Goal: Information Seeking & Learning: Learn about a topic

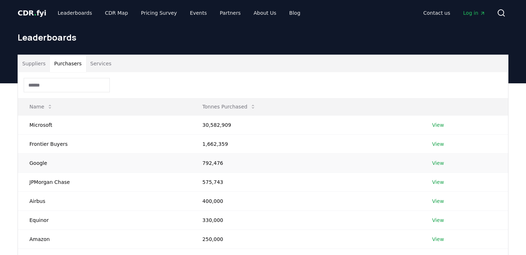
scroll to position [36, 0]
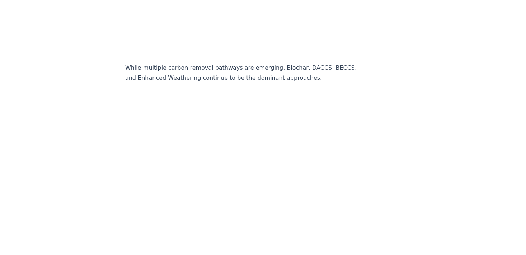
scroll to position [1255, 0]
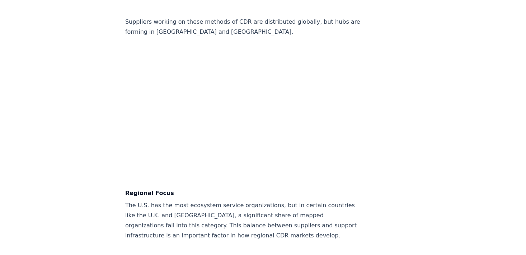
scroll to position [1506, 0]
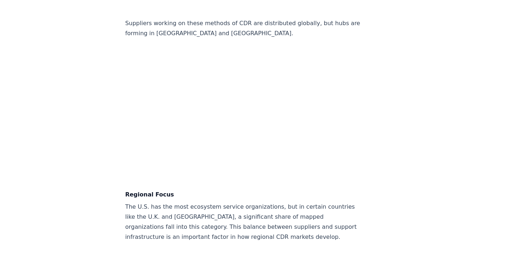
click at [338, 151] on article "February 13, 2025 A Global View of CDR - Insights from the Carbon Removal Map T…" at bounding box center [262, 18] width 275 height 2998
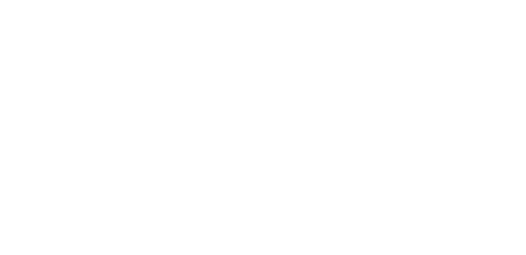
scroll to position [2080, 0]
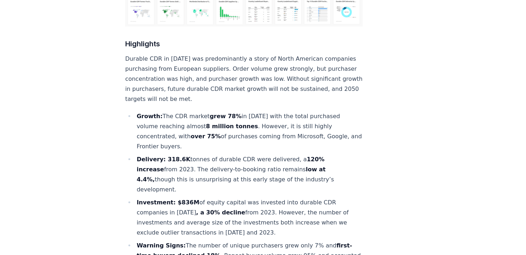
scroll to position [251, 0]
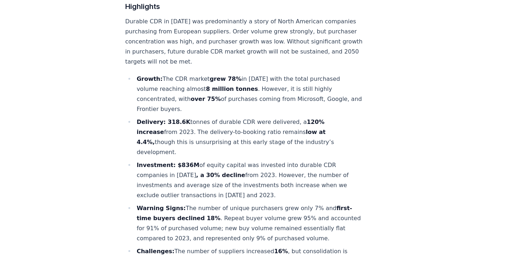
scroll to position [323, 0]
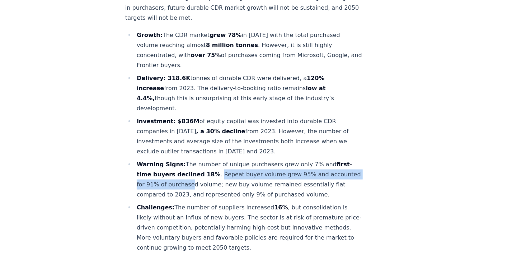
drag, startPoint x: 211, startPoint y: 142, endPoint x: 218, endPoint y: 154, distance: 14.5
click at [218, 159] on li "Warning Signs: The number of unique purchasers grew only 7% and first-time buye…" at bounding box center [249, 179] width 228 height 40
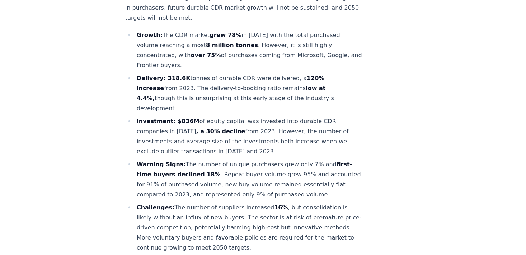
click at [237, 159] on li "Warning Signs: The number of unique purchasers grew only 7% and first-time buye…" at bounding box center [249, 179] width 228 height 40
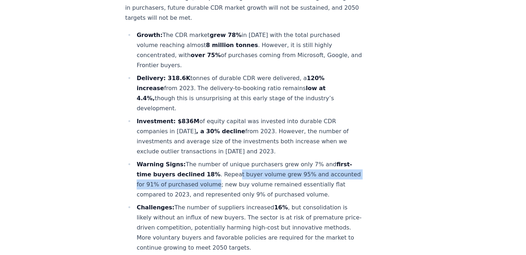
drag, startPoint x: 241, startPoint y: 153, endPoint x: 227, endPoint y: 146, distance: 15.7
click at [227, 159] on li "Warning Signs: The number of unique purchasers grew only 7% and first-time buye…" at bounding box center [249, 179] width 228 height 40
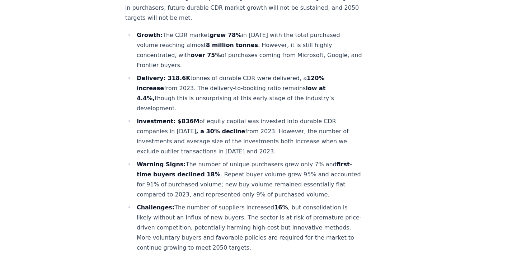
click at [243, 159] on li "Warning Signs: The number of unique purchasers grew only 7% and first-time buye…" at bounding box center [249, 179] width 228 height 40
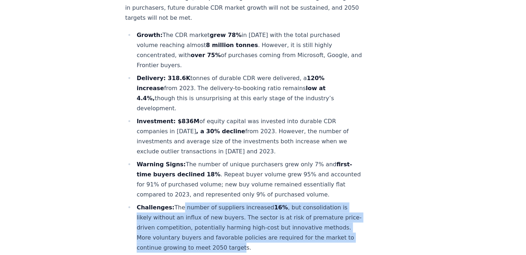
drag, startPoint x: 274, startPoint y: 224, endPoint x: 176, endPoint y: 186, distance: 105.0
click at [176, 202] on li "Challenges: The number of suppliers increased 16% , but consolidation is likely…" at bounding box center [249, 227] width 228 height 50
click at [223, 202] on li "Challenges: The number of suppliers increased 16% , but consolidation is likely…" at bounding box center [249, 227] width 228 height 50
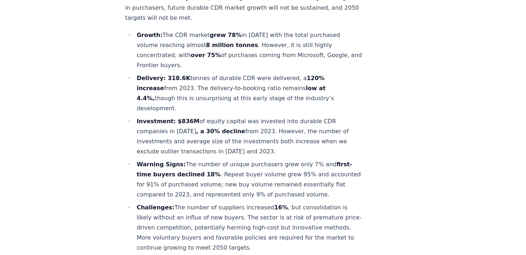
click at [225, 159] on li "Warning Signs: The number of unique purchasers grew only 7% and first-time buye…" at bounding box center [249, 179] width 228 height 40
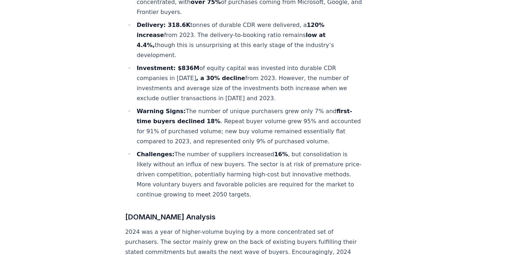
scroll to position [359, 0]
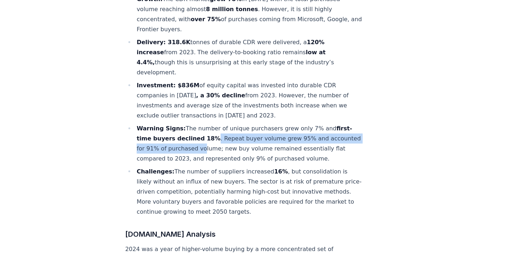
drag, startPoint x: 208, startPoint y: 105, endPoint x: 227, endPoint y: 118, distance: 23.6
click at [227, 123] on li "Warning Signs: The number of unique purchasers grew only 7% and first-time buye…" at bounding box center [249, 143] width 228 height 40
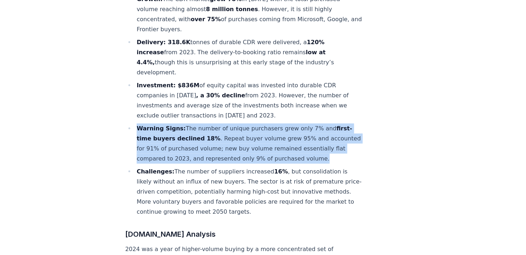
click at [227, 123] on li "Warning Signs: The number of unique purchasers grew only 7% and first-time buye…" at bounding box center [249, 143] width 228 height 40
drag, startPoint x: 227, startPoint y: 117, endPoint x: 236, endPoint y: 117, distance: 9.0
click at [236, 123] on li "Warning Signs: The number of unique purchasers grew only 7% and first-time buye…" at bounding box center [249, 143] width 228 height 40
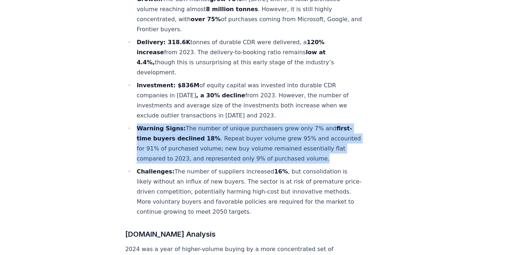
click at [240, 123] on li "Warning Signs: The number of unique purchasers grew only 7% and first-time buye…" at bounding box center [249, 143] width 228 height 40
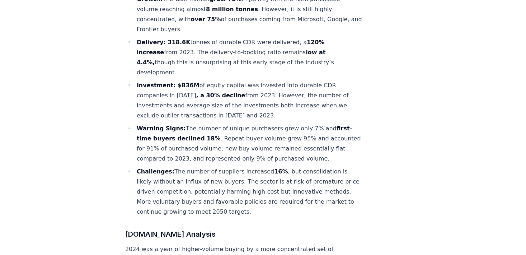
click at [246, 123] on li "Warning Signs: The number of unique purchasers grew only 7% and first-time buye…" at bounding box center [249, 143] width 228 height 40
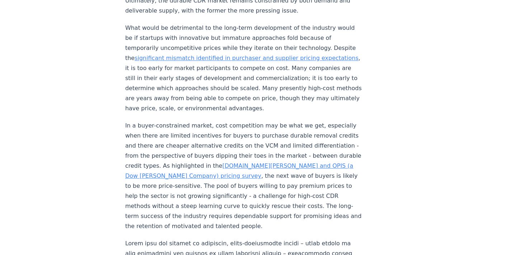
scroll to position [825, 0]
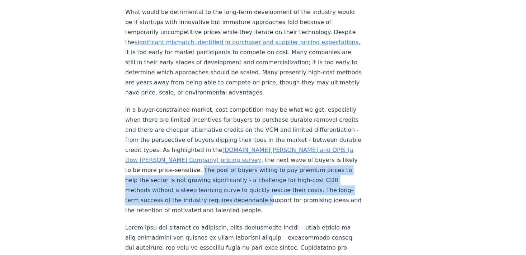
drag, startPoint x: 181, startPoint y: 137, endPoint x: 245, endPoint y: 165, distance: 69.6
click at [245, 165] on p "In a buyer-constrained market, cost competition may be what we get, especially …" at bounding box center [243, 160] width 237 height 110
drag, startPoint x: 245, startPoint y: 165, endPoint x: 240, endPoint y: 165, distance: 4.7
click at [245, 165] on p "In a buyer-constrained market, cost competition may be what we get, especially …" at bounding box center [243, 160] width 237 height 110
click at [221, 159] on p "In a buyer-constrained market, cost competition may be what we get, especially …" at bounding box center [243, 160] width 237 height 110
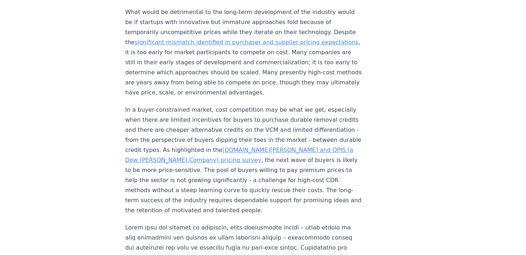
click at [224, 148] on p "In a buyer-constrained market, cost competition may be what we get, especially …" at bounding box center [243, 160] width 237 height 110
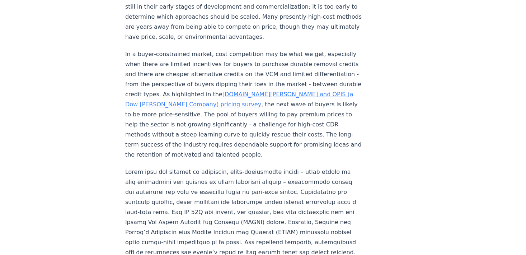
scroll to position [897, 0]
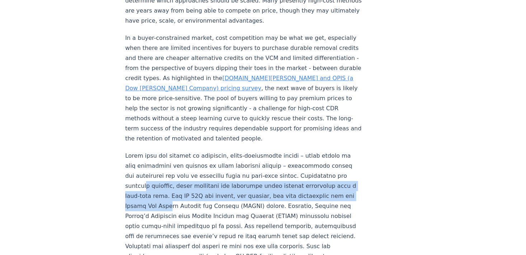
drag, startPoint x: 147, startPoint y: 152, endPoint x: 218, endPoint y: 170, distance: 72.8
click at [218, 170] on p at bounding box center [243, 221] width 237 height 141
click at [198, 164] on p at bounding box center [243, 221] width 237 height 141
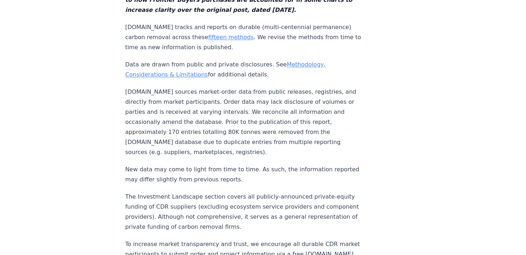
scroll to position [7353, 0]
